Goal: Contribute content

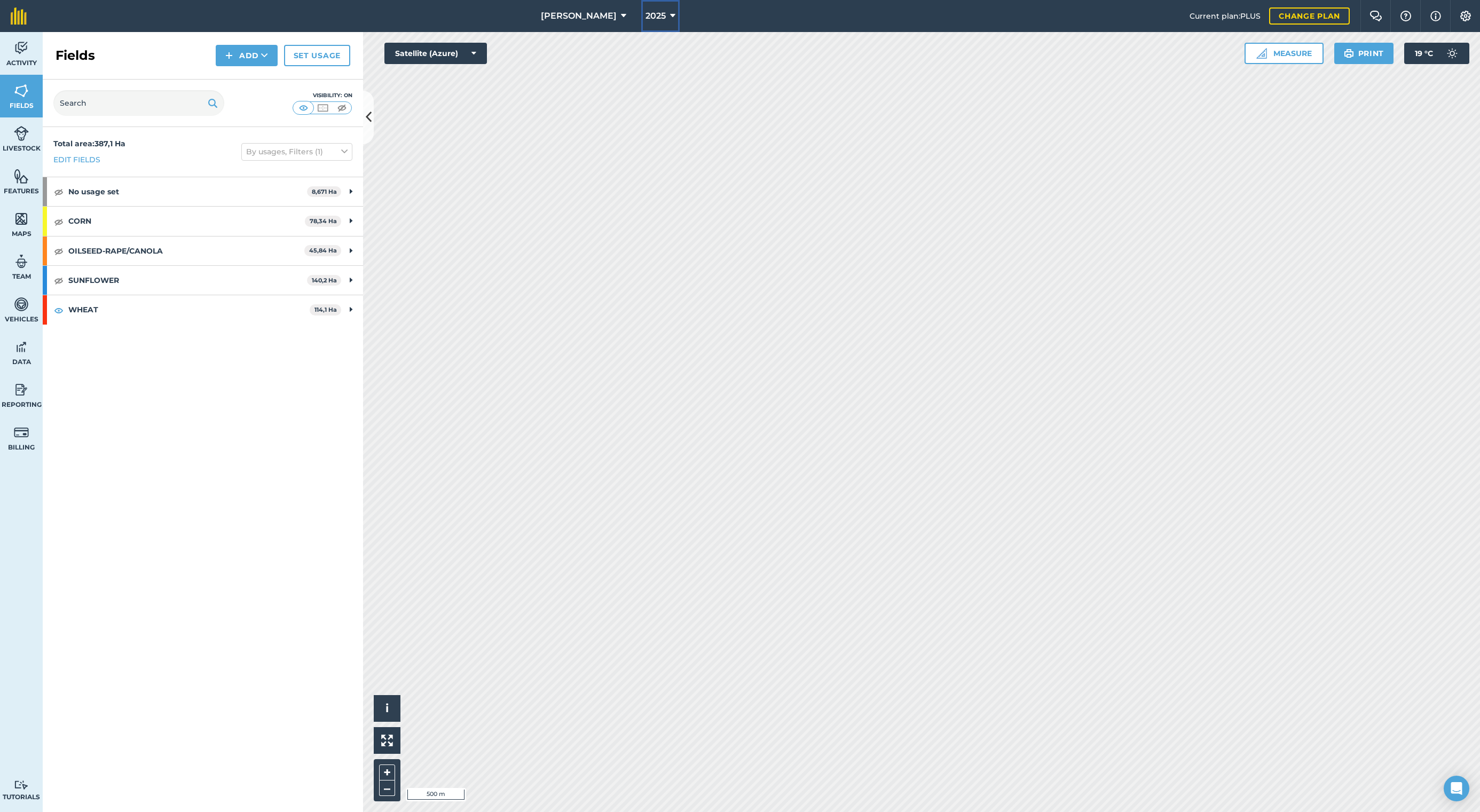
click at [671, 16] on icon at bounding box center [673, 16] width 5 height 13
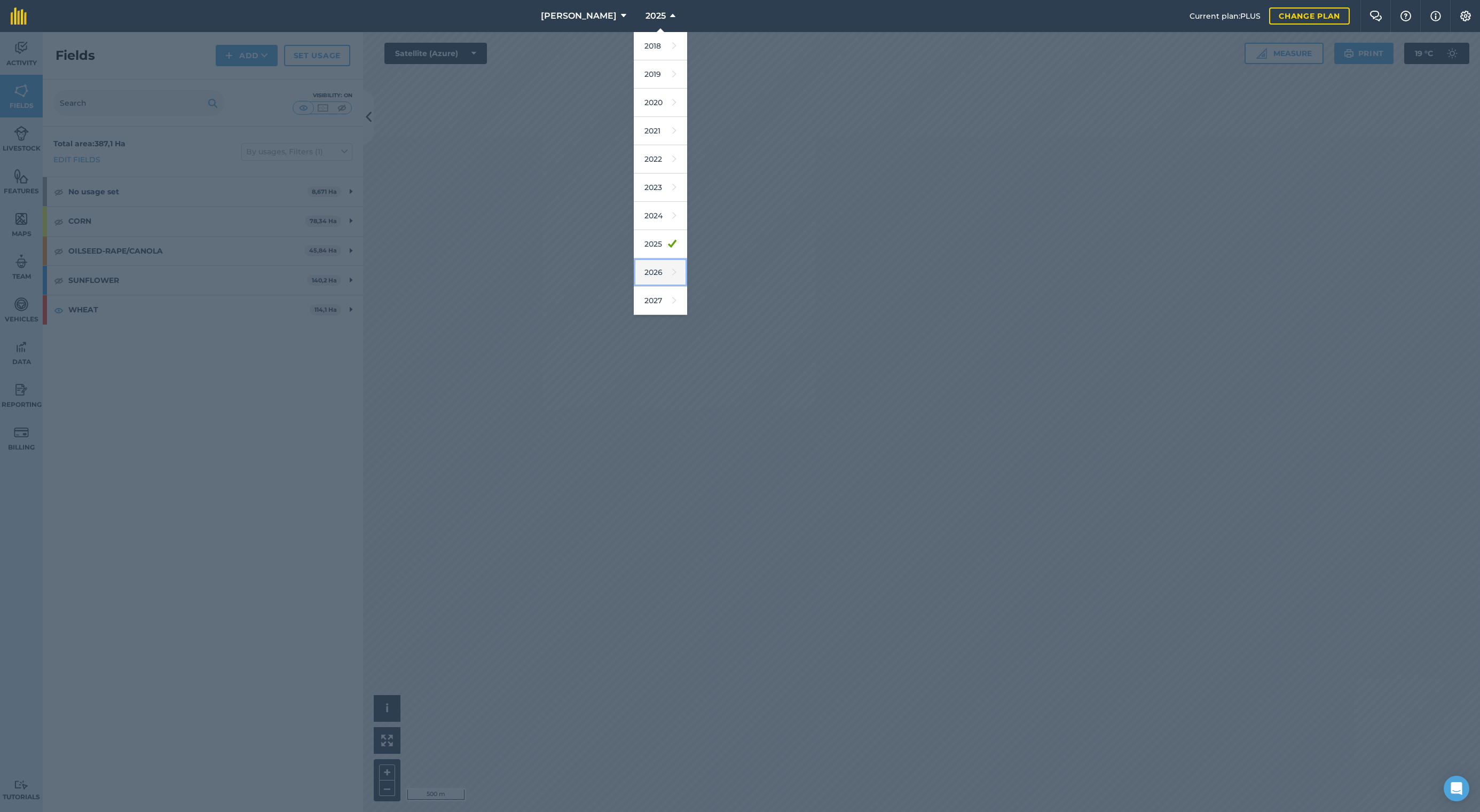
click at [641, 275] on link "2026" at bounding box center [661, 272] width 54 height 28
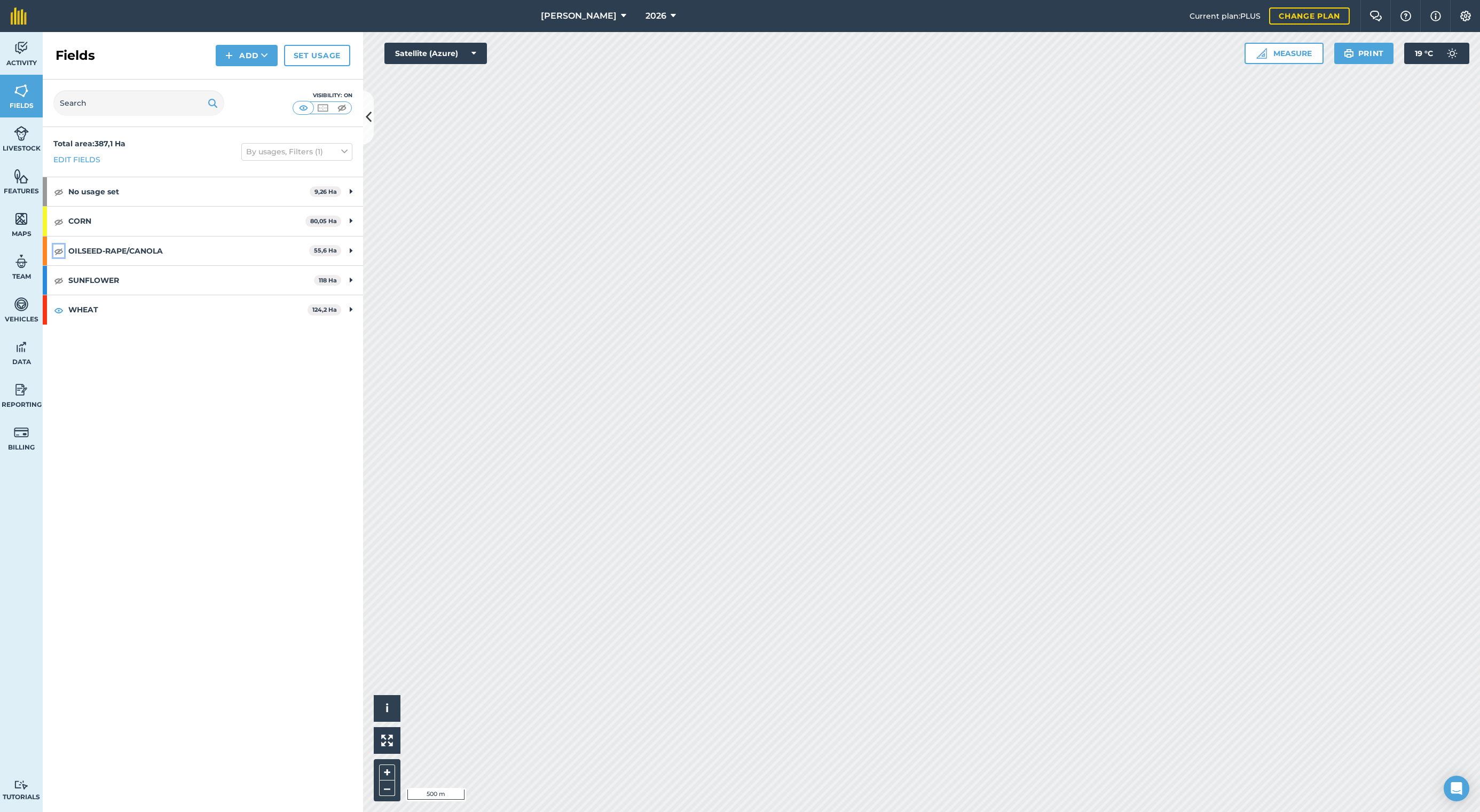
drag, startPoint x: 56, startPoint y: 250, endPoint x: 71, endPoint y: 305, distance: 57.0
click at [56, 250] on img at bounding box center [58, 251] width 10 height 13
click at [61, 308] on img at bounding box center [58, 310] width 10 height 13
click at [17, 65] on span "Activity" at bounding box center [21, 62] width 43 height 8
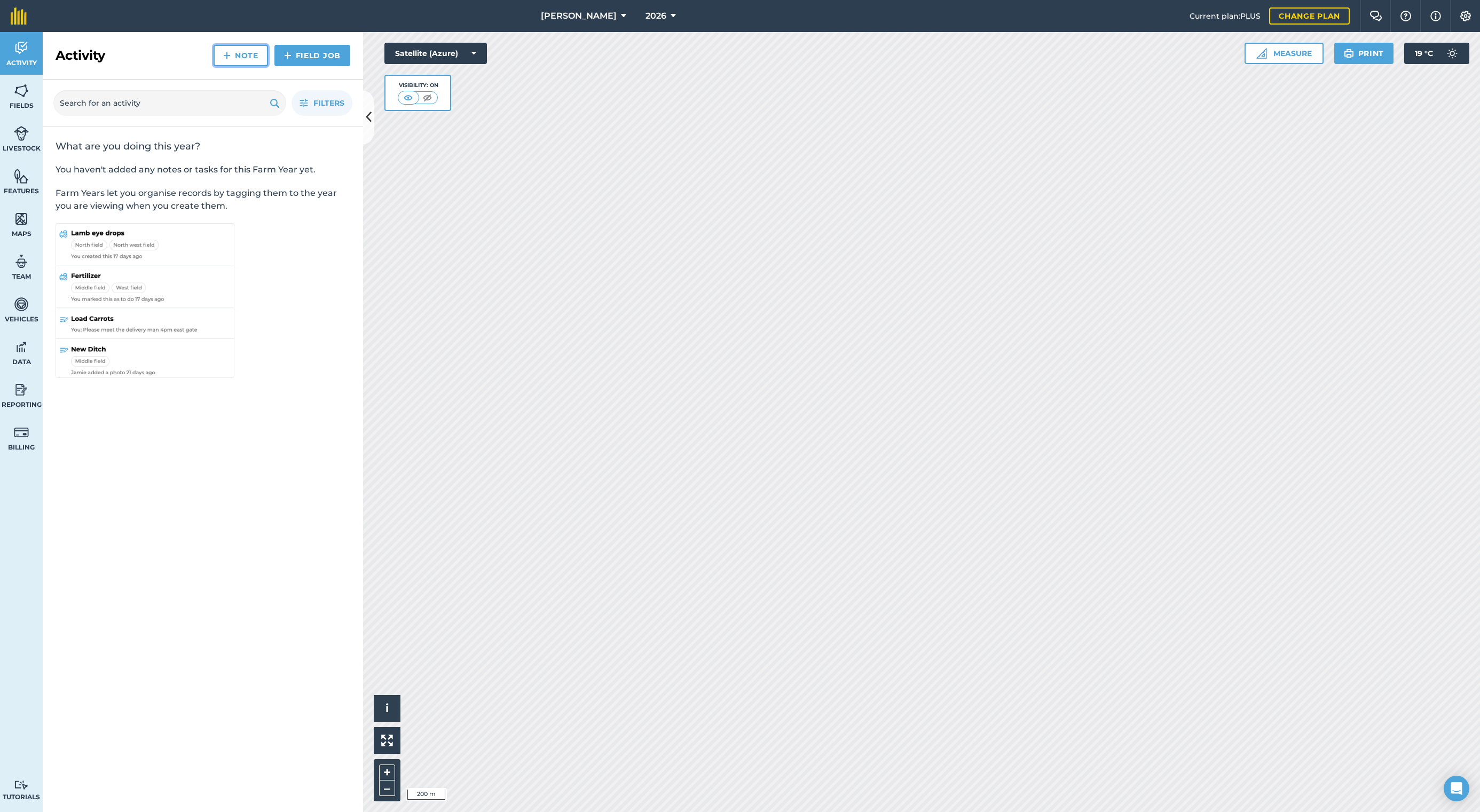
click at [229, 56] on img at bounding box center [227, 56] width 7 height 13
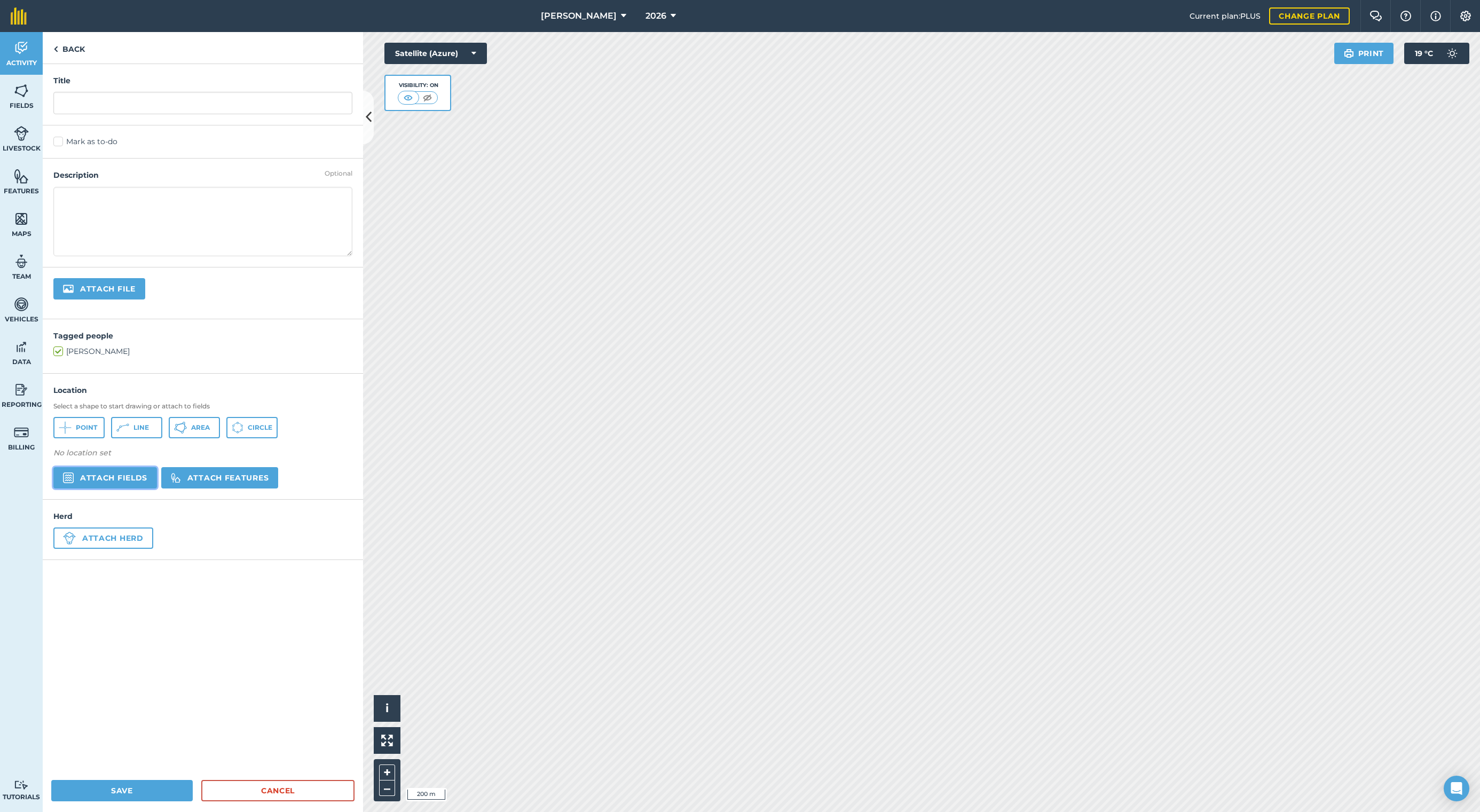
click at [96, 484] on button "Attach fields" at bounding box center [106, 477] width 104 height 21
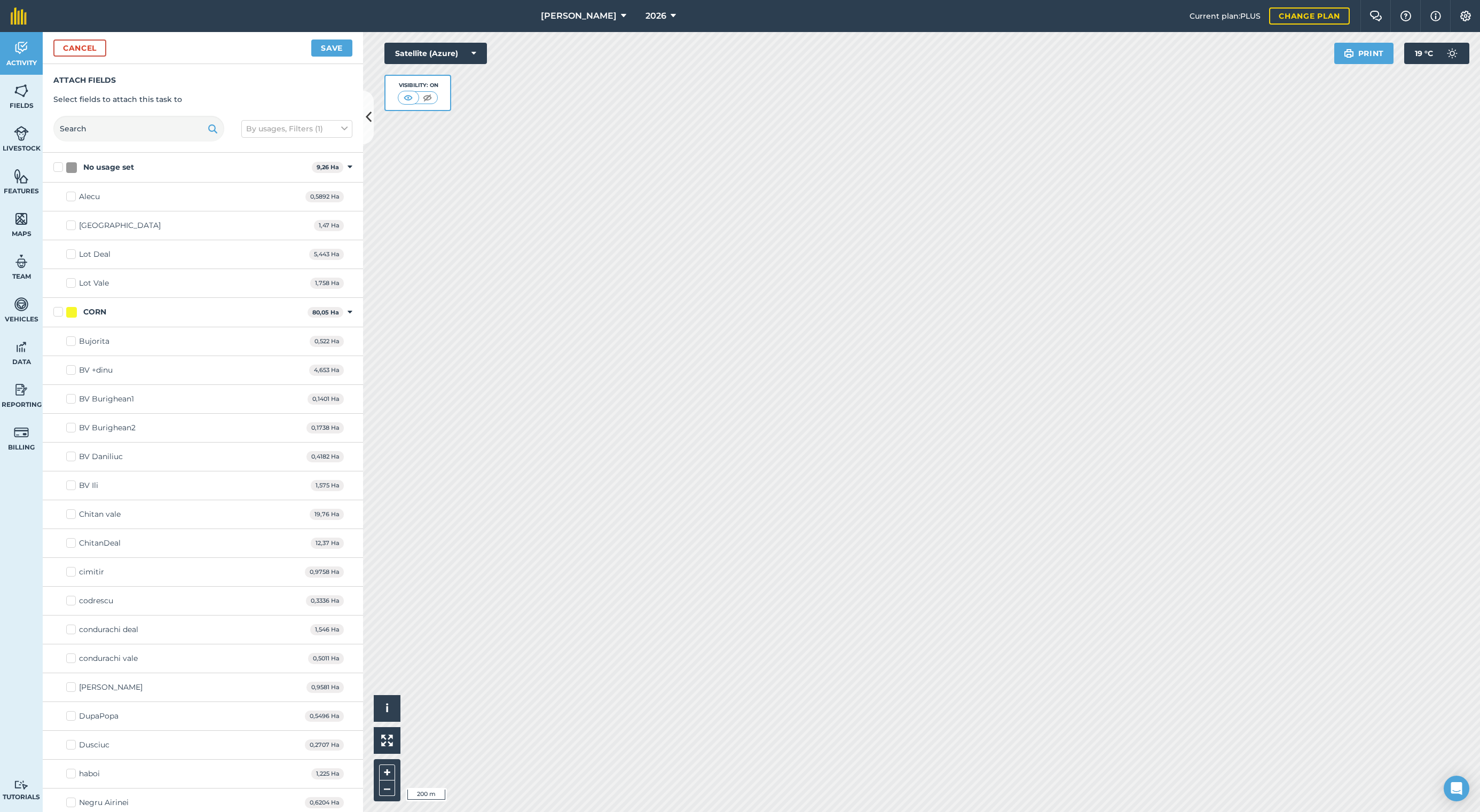
checkbox input "true"
click at [332, 49] on button "Save" at bounding box center [331, 47] width 41 height 17
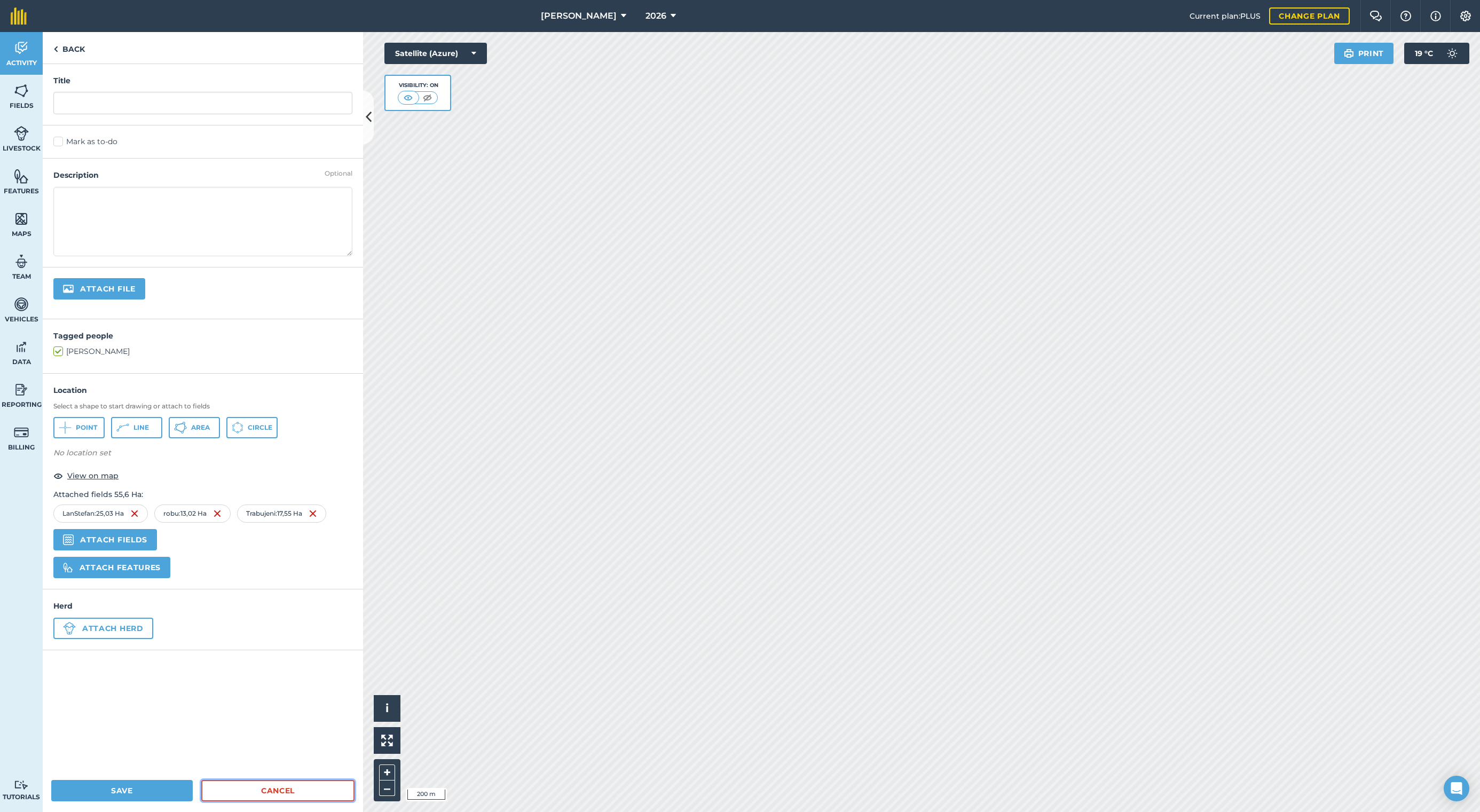
click at [239, 787] on link "Cancel" at bounding box center [278, 790] width 153 height 21
